Goal: Check status: Check status

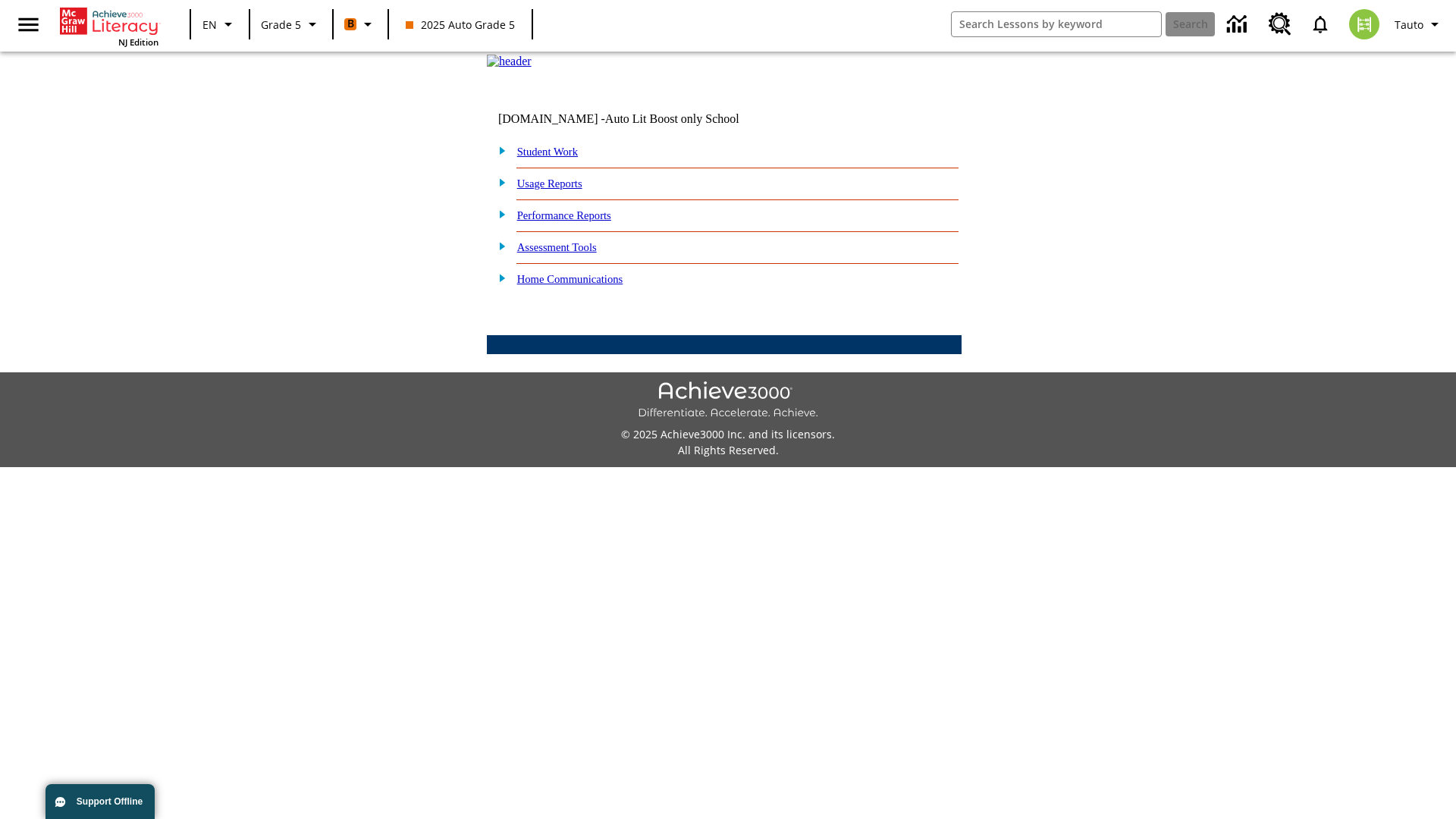
click at [580, 222] on link "Performance Reports" at bounding box center [565, 216] width 94 height 12
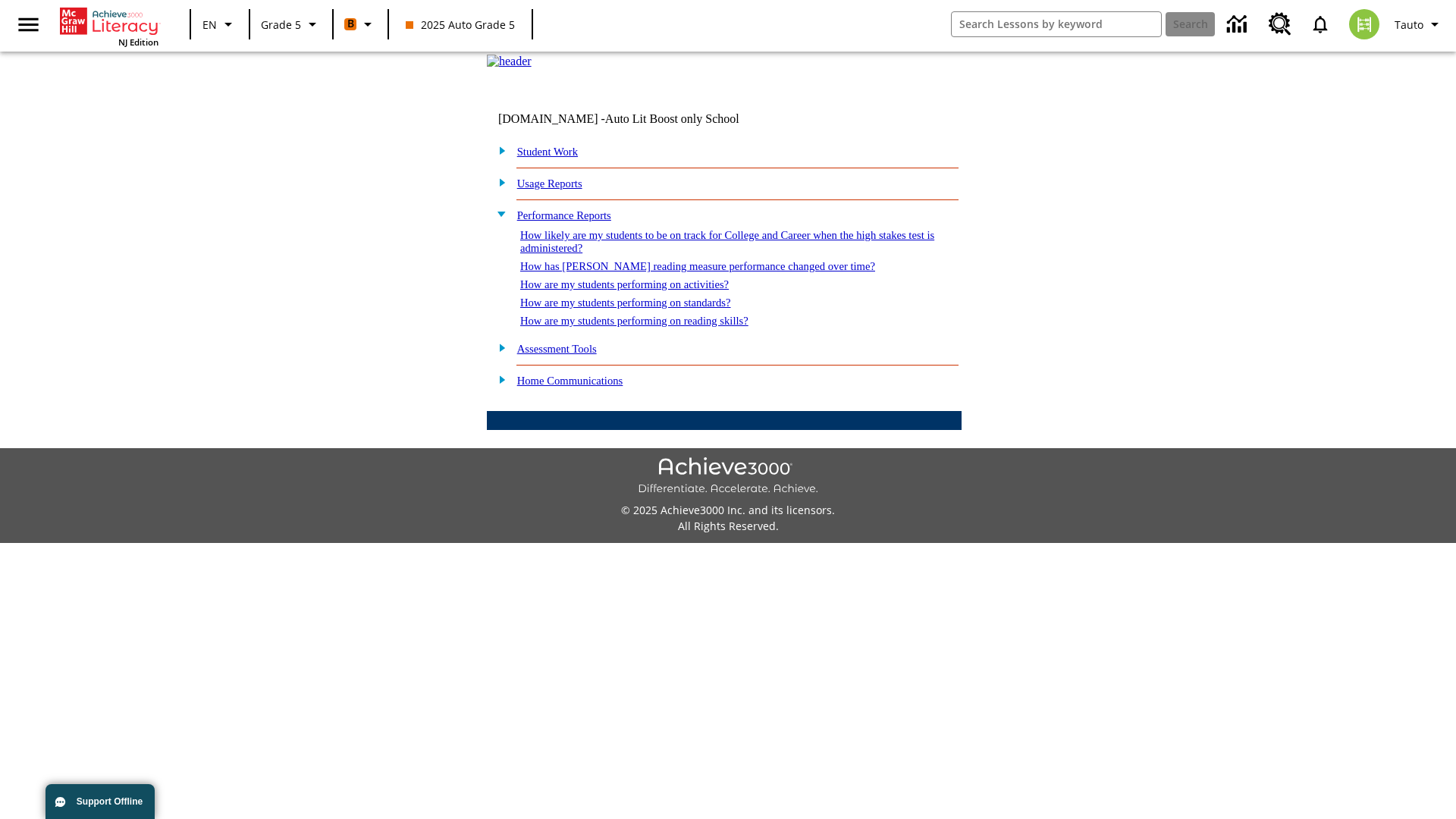
click at [650, 327] on link "How are my students performing on reading skills?" at bounding box center [634, 321] width 228 height 12
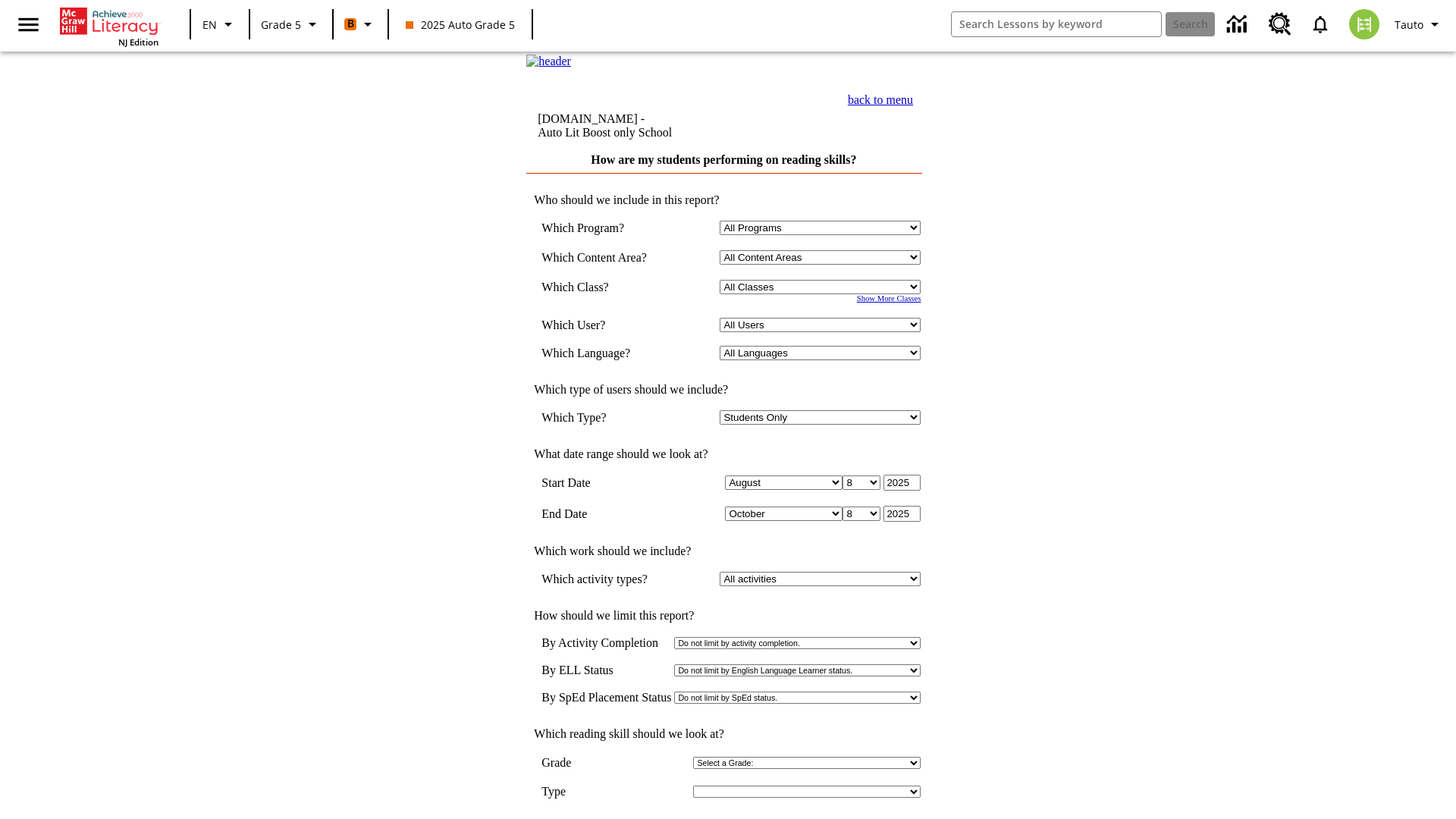
click at [824, 294] on select "Select a Class: All Classes 2025 Auto Grade 5 OL 2025 Auto Grade 6" at bounding box center [820, 286] width 201 height 15
select select "11133131"
click at [824, 333] on select "All Users Cat, Sautoen Cat, Sautoes Cat1, Sautoss Donotlogin, Sautoen Twoschool…" at bounding box center [820, 325] width 201 height 15
select select "21437107"
